Goal: Stay updated

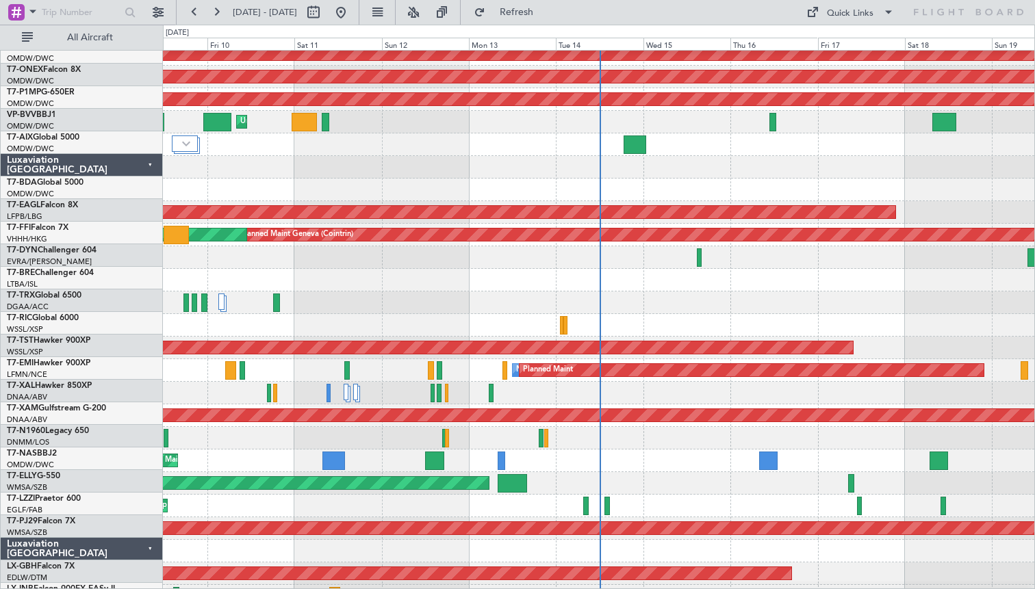
scroll to position [281, 0]
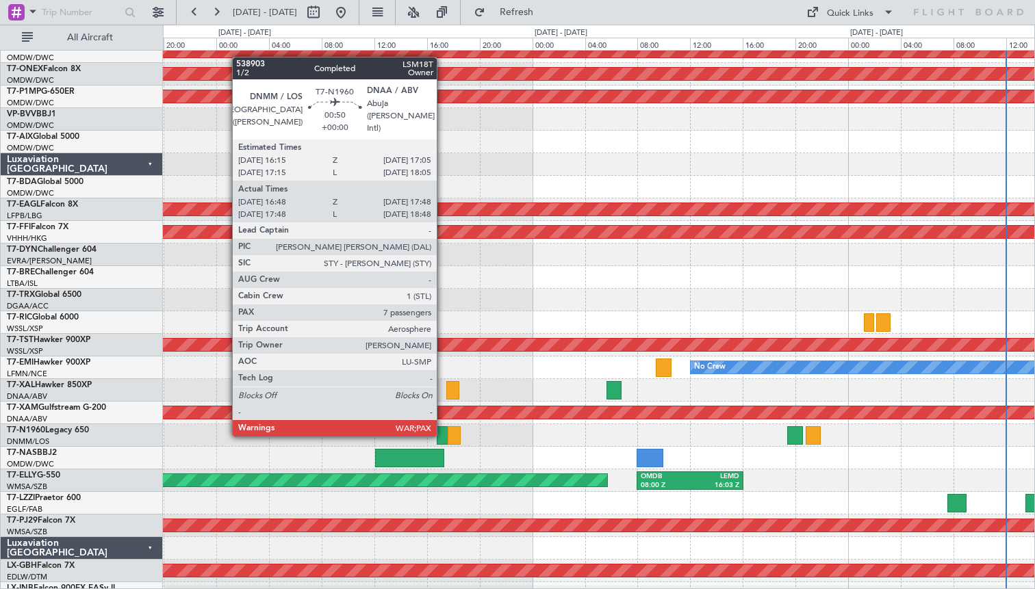
click at [443, 434] on div at bounding box center [444, 435] width 14 height 18
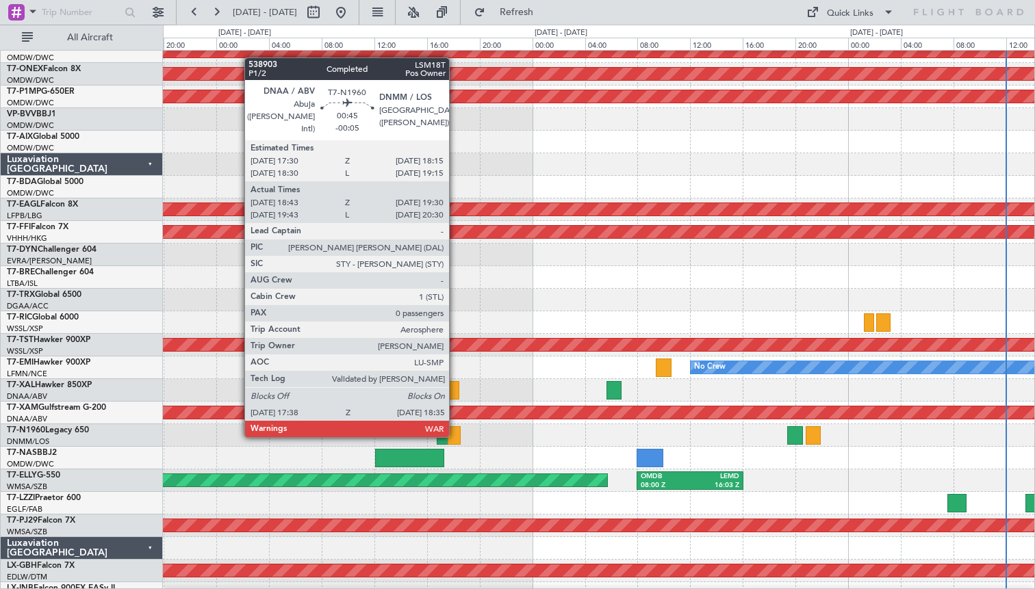
click at [455, 435] on div at bounding box center [453, 435] width 13 height 18
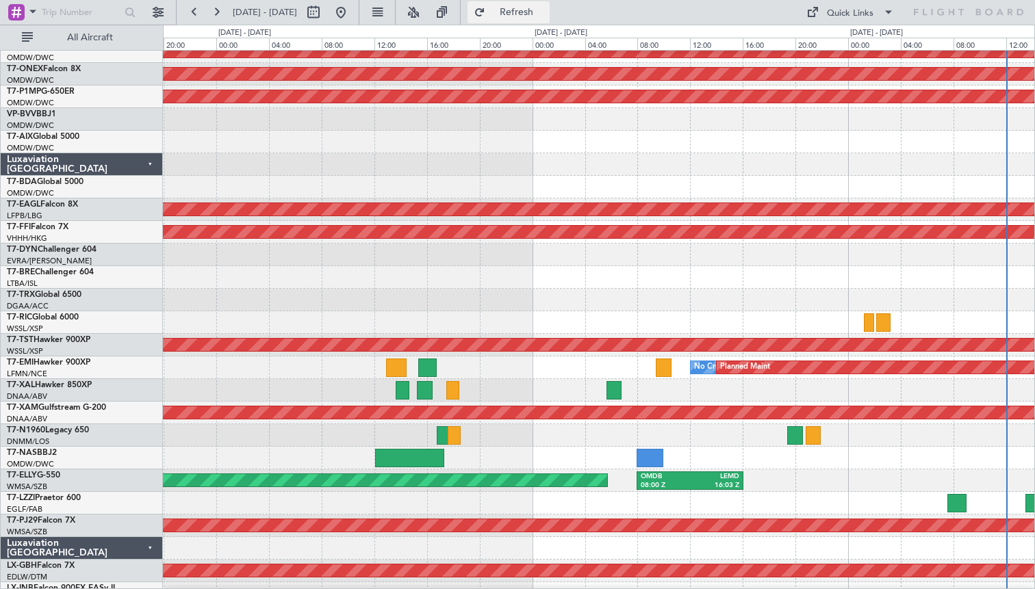
click at [523, 10] on button "Refresh" at bounding box center [508, 12] width 82 height 22
